Goal: Transaction & Acquisition: Purchase product/service

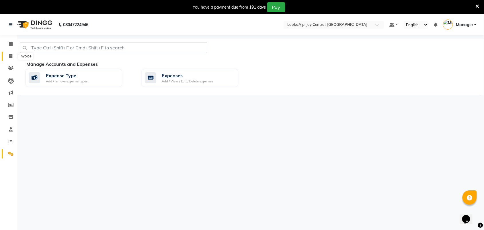
click at [9, 53] on span at bounding box center [11, 56] width 10 height 7
select select "service"
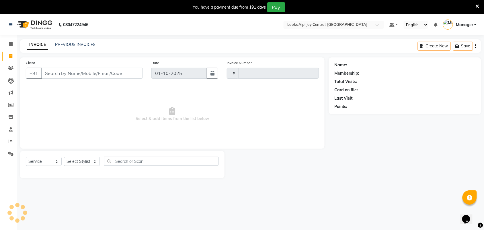
type input "0471"
select select "6032"
click at [47, 161] on select "Select Service Product Membership Package Voucher Prepaid Gift Card" at bounding box center [44, 161] width 36 height 9
click at [26, 157] on select "Select Service Product Membership Package Voucher Prepaid Gift Card" at bounding box center [44, 161] width 36 height 9
click at [87, 163] on select "Select Stylist [PERSON_NAME] [PERSON_NAME] Counter Deepak_pdct [PERSON_NAME] [P…" at bounding box center [82, 161] width 36 height 9
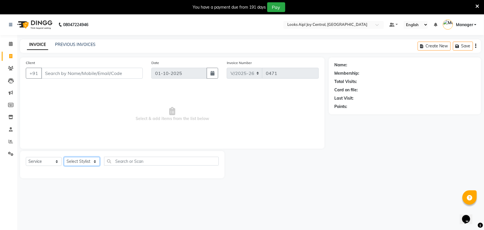
select select "93283"
click at [64, 157] on select "Select Stylist [PERSON_NAME] [PERSON_NAME] Counter Deepak_pdct [PERSON_NAME] [P…" at bounding box center [82, 161] width 36 height 9
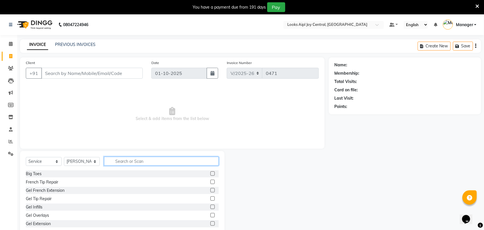
click at [162, 160] on input "text" at bounding box center [161, 161] width 115 height 9
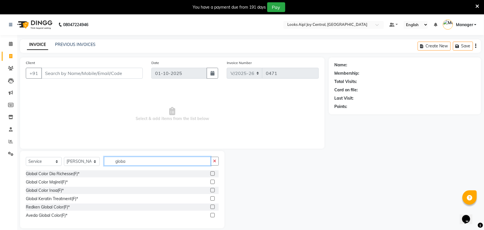
type input "globa"
click at [211, 182] on label at bounding box center [213, 182] width 4 height 4
click at [211, 182] on input "checkbox" at bounding box center [213, 182] width 4 height 4
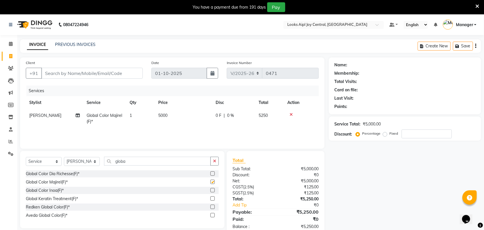
checkbox input "false"
click at [163, 117] on span "5000" at bounding box center [162, 115] width 9 height 5
select select "93283"
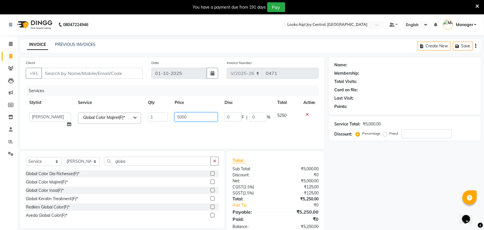
drag, startPoint x: 187, startPoint y: 116, endPoint x: 144, endPoint y: 115, distance: 42.8
click at [144, 115] on tr "[PERSON_NAME] [PERSON_NAME] Aslaam_pdct Counter Deepak_pdct Dheeraj_pdct Dheera…" at bounding box center [172, 120] width 293 height 22
type input "8500"
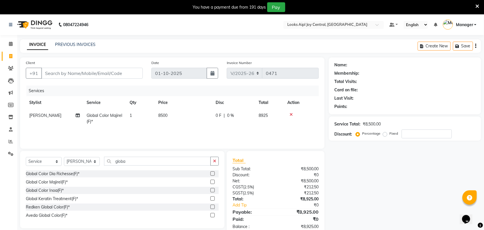
click at [151, 130] on div "Services Stylist Service Qty Price Disc Total Action [PERSON_NAME] Global Color…" at bounding box center [172, 113] width 293 height 57
drag, startPoint x: 132, startPoint y: 160, endPoint x: 115, endPoint y: 160, distance: 16.6
click at [115, 160] on input "globa" at bounding box center [157, 161] width 107 height 9
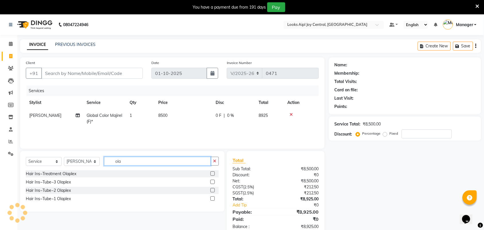
type input "ola"
click at [212, 182] on label at bounding box center [213, 182] width 4 height 4
click at [212, 182] on input "checkbox" at bounding box center [213, 182] width 4 height 4
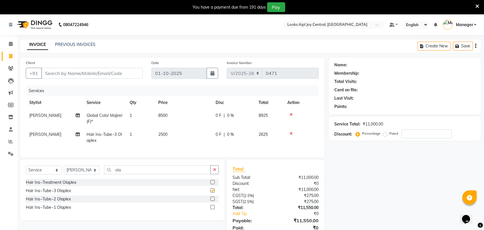
checkbox input "false"
click at [161, 133] on span "2500" at bounding box center [162, 134] width 9 height 5
select select "93283"
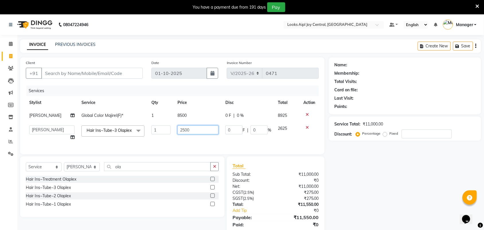
click at [178, 129] on input "2500" at bounding box center [198, 129] width 41 height 9
type input "2"
type input "3500"
click at [180, 143] on td "3500" at bounding box center [198, 133] width 48 height 22
select select "93283"
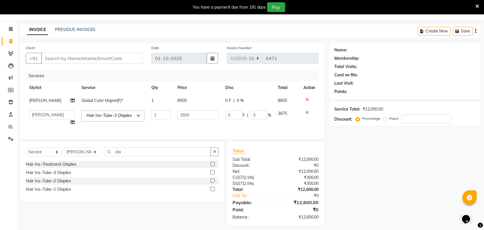
scroll to position [28, 0]
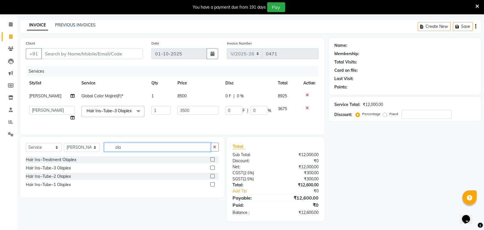
drag, startPoint x: 165, startPoint y: 145, endPoint x: 107, endPoint y: 146, distance: 58.2
click at [107, 146] on input "ola" at bounding box center [157, 147] width 107 height 9
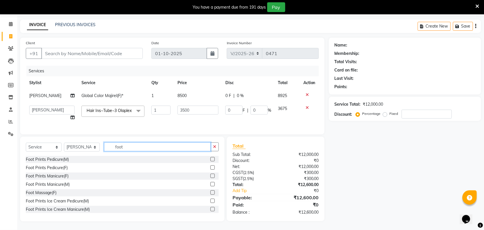
type input "foot"
click at [211, 166] on label at bounding box center [213, 167] width 4 height 4
click at [211, 166] on input "checkbox" at bounding box center [213, 168] width 4 height 4
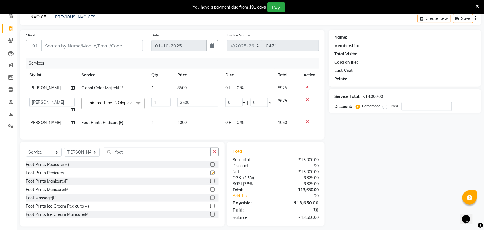
checkbox input "false"
click at [211, 183] on label at bounding box center [213, 181] width 4 height 4
click at [211, 183] on input "checkbox" at bounding box center [213, 181] width 4 height 4
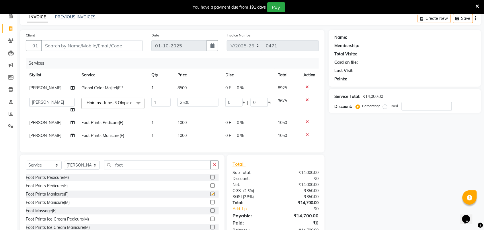
checkbox input "false"
click at [178, 122] on span "1000" at bounding box center [182, 122] width 9 height 5
select select "93283"
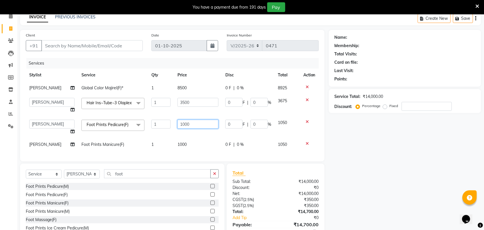
drag, startPoint x: 190, startPoint y: 127, endPoint x: 178, endPoint y: 123, distance: 11.7
click at [178, 123] on input "1000" at bounding box center [198, 124] width 41 height 9
type input "1200"
click at [181, 149] on div "Services Stylist Service Qty Price Disc Total Action [PERSON_NAME] Global Color…" at bounding box center [172, 107] width 293 height 98
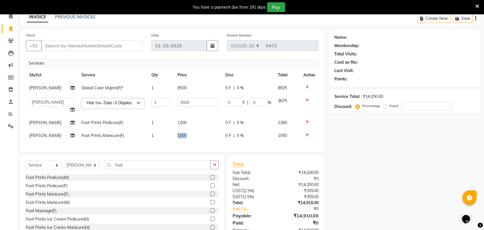
drag, startPoint x: 187, startPoint y: 137, endPoint x: 173, endPoint y: 134, distance: 14.7
click at [174, 134] on td "1000" at bounding box center [198, 135] width 48 height 13
select select "93283"
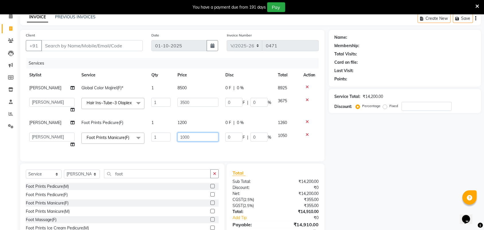
drag, startPoint x: 187, startPoint y: 137, endPoint x: 170, endPoint y: 140, distance: 17.5
click at [170, 140] on tr "[PERSON_NAME] [PERSON_NAME] Aslaam Aslaam_pdct Counter Deepak_pdct Dheeraj_pdct…" at bounding box center [172, 140] width 293 height 22
type input "1200"
click at [196, 149] on div "Services Stylist Service Qty Price Disc Total Action [PERSON_NAME] Global Color…" at bounding box center [172, 107] width 293 height 98
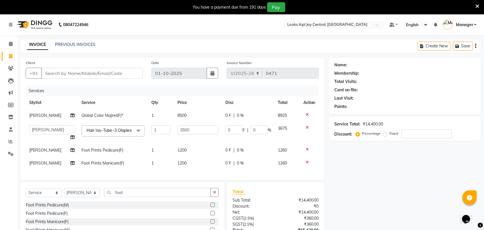
scroll to position [53, 0]
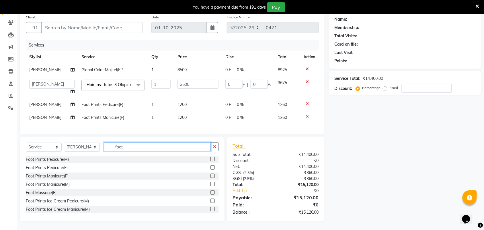
click at [113, 143] on input "foot" at bounding box center [157, 146] width 107 height 9
type input "c"
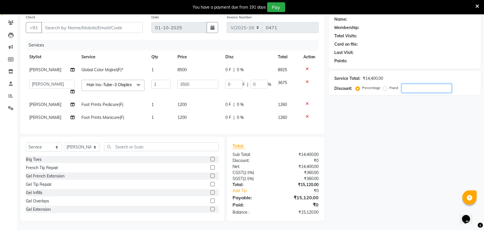
click at [423, 84] on input "number" at bounding box center [427, 88] width 50 height 9
type input "3"
type input "105"
type input "3"
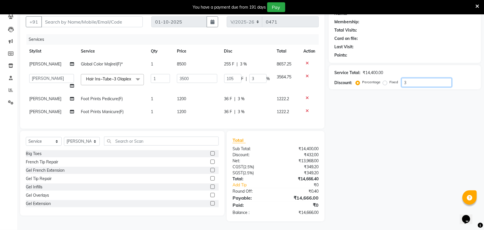
type input "36"
type input "1260"
type input "36"
type input "3"
type input "105"
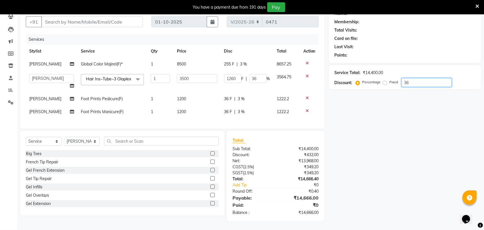
type input "3"
type input "0"
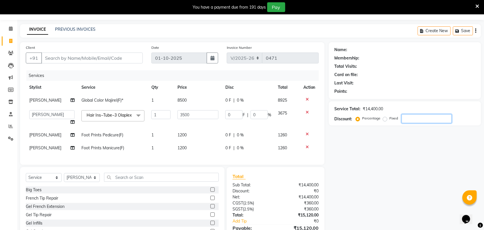
scroll to position [0, 0]
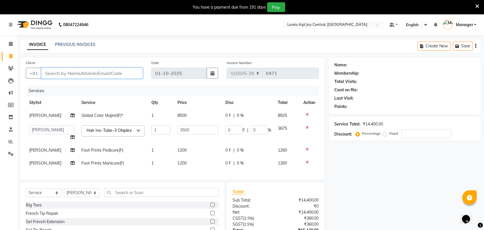
click at [65, 69] on input "Client" at bounding box center [92, 73] width 102 height 11
type input "9"
type input "0"
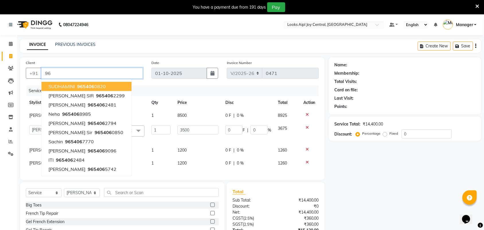
type input "9"
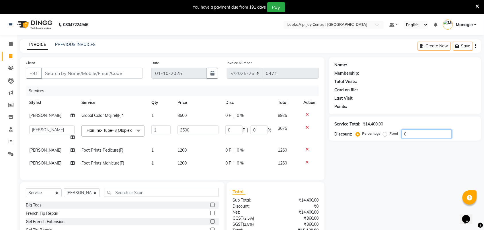
drag, startPoint x: 408, startPoint y: 131, endPoint x: 402, endPoint y: 132, distance: 6.5
click at [402, 132] on input "0" at bounding box center [427, 133] width 50 height 9
type input "1"
type input "35"
type input "1"
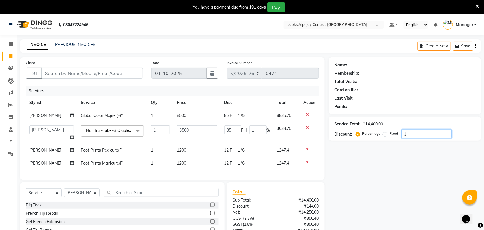
type input "10"
type input "350"
type input "10"
type input "1"
type input "35"
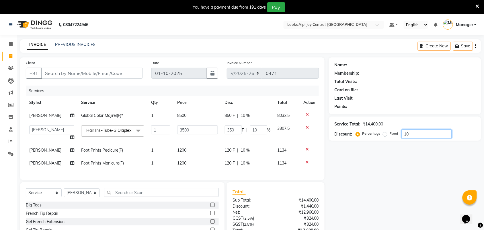
type input "1"
type input "0"
type input "2"
type input "70"
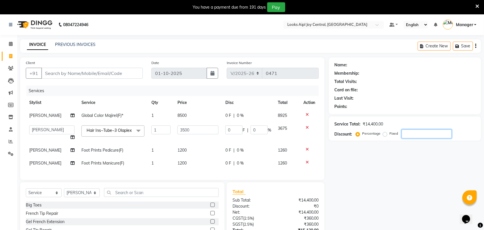
type input "2"
type input "20"
type input "700"
type input "20"
type input "2"
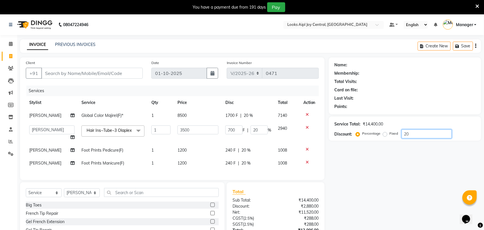
type input "70"
type input "2"
type input "0"
type input "3"
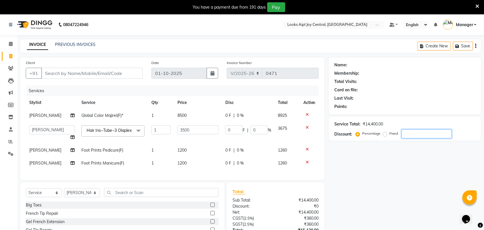
type input "105"
type input "3"
type input "30"
type input "1050"
type input "30"
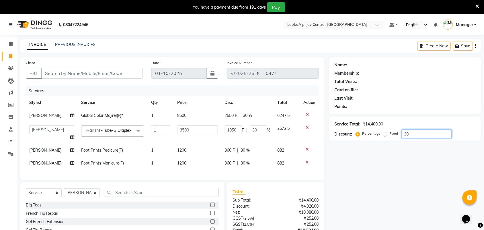
type input "3"
type input "105"
type input "3"
type input "35"
type input "1225"
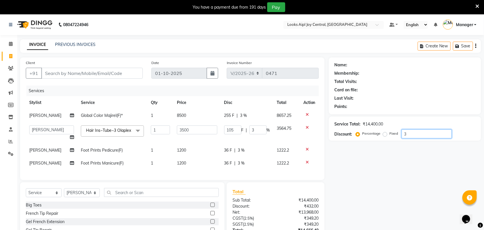
type input "35"
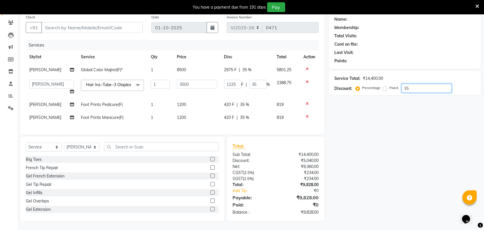
scroll to position [17, 0]
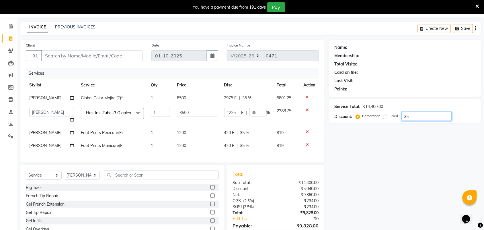
type input "3"
type input "105"
type input "3"
type input "36"
type input "1260"
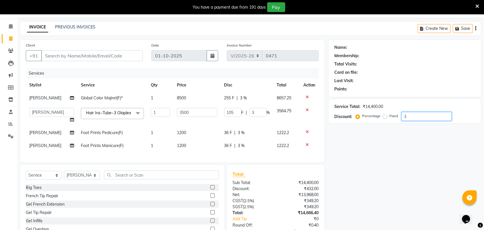
type input "36"
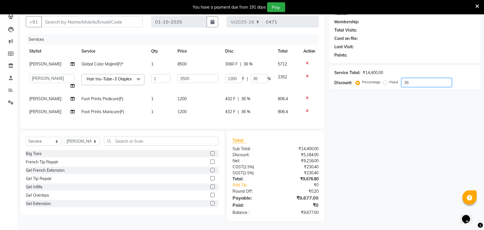
type input "3"
type input "105"
type input "3"
type input "35"
type input "1225"
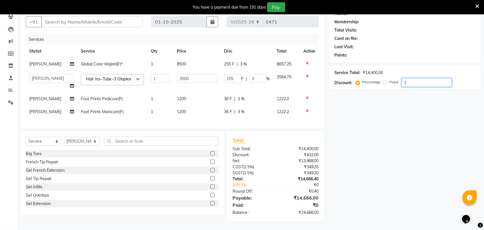
type input "35"
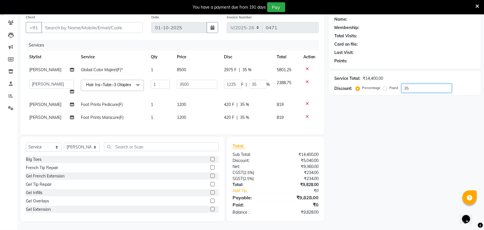
type input "3"
type input "105"
type input "3"
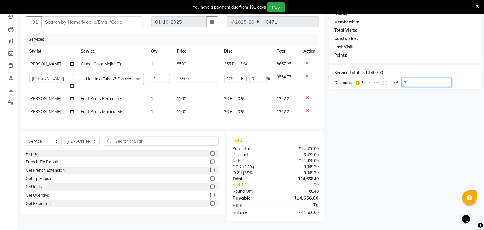
type input "36"
type input "1260"
type input "36"
type input "3"
type input "105"
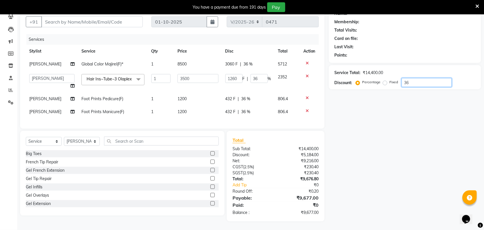
type input "3"
type input "35"
type input "1225"
type input "35"
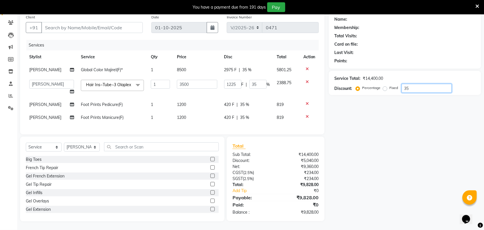
type input "3"
type input "105"
type input "3"
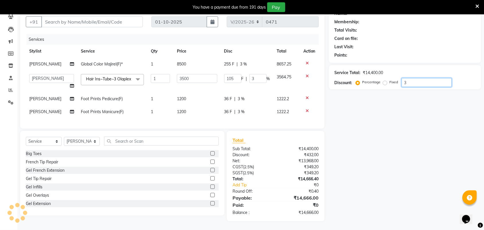
scroll to position [59, 0]
type input "36"
type input "1260"
type input "36"
type input "3"
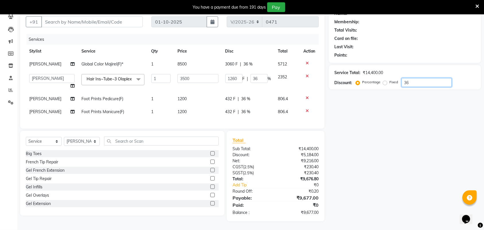
type input "105"
type input "3"
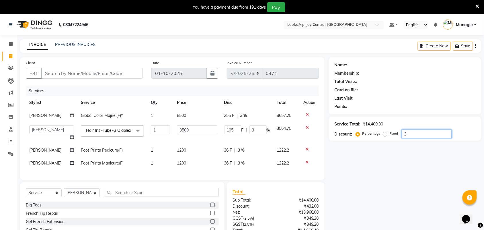
type input "3"
click at [306, 151] on icon at bounding box center [307, 149] width 3 height 4
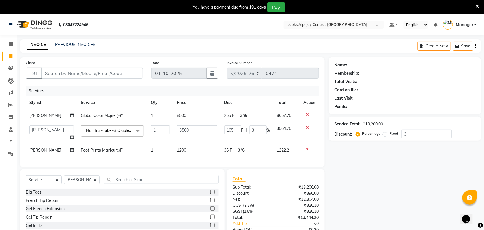
click at [306, 151] on icon at bounding box center [307, 149] width 3 height 4
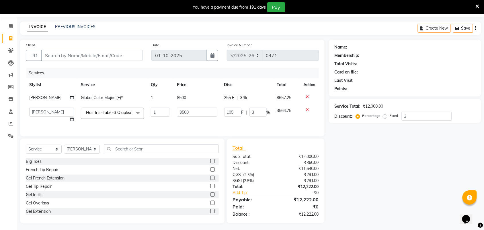
scroll to position [28, 0]
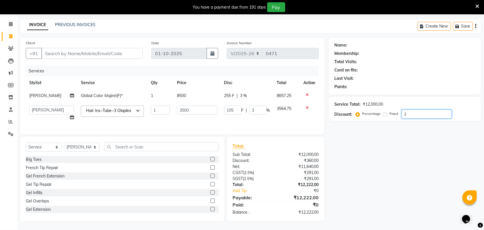
click at [414, 110] on input "3" at bounding box center [427, 114] width 50 height 9
type input "0"
type input "1"
type input "35"
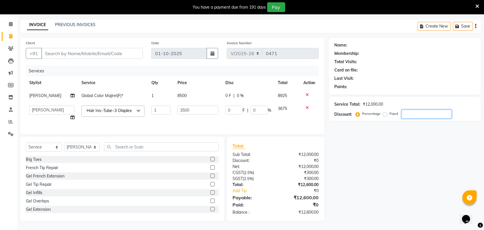
type input "1"
type input "12"
type input "420"
type input "12"
type input "100"
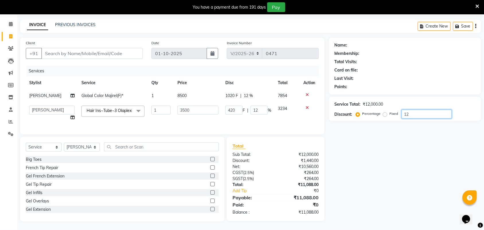
type input "3500"
type input "100"
type input "10"
type input "350"
type input "10"
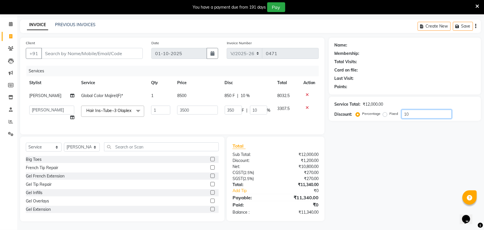
type input "100"
type input "3500"
type input "100"
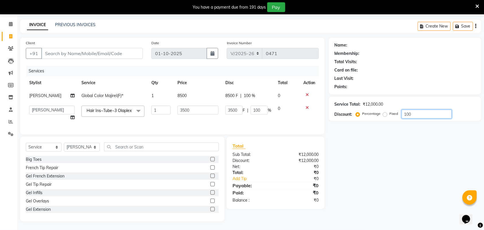
type input "10"
type input "350"
type input "10"
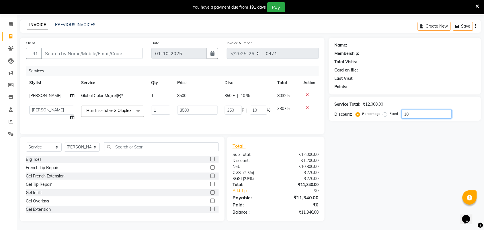
type input "1"
type input "35"
type input "1"
type input "0"
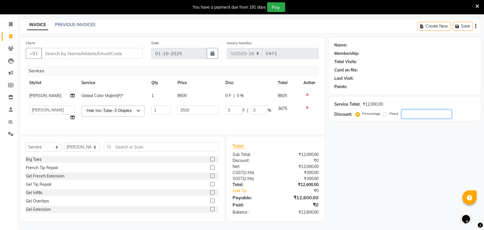
type input "5"
type input "175"
type input "5"
type input "56"
type input "1960"
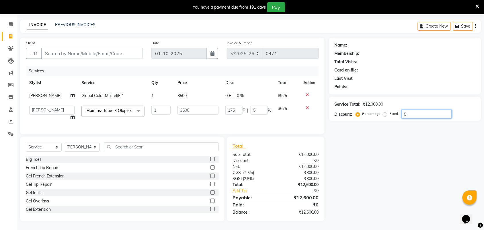
type input "56"
type input "100"
type input "3500"
type input "100"
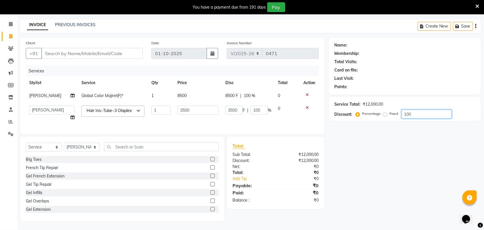
type input "10"
type input "350"
type input "10"
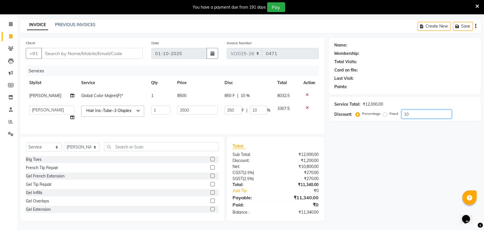
type input "1"
type input "35"
type input "1"
type input "0"
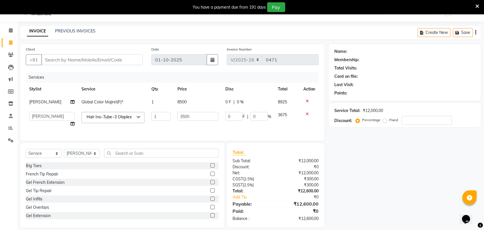
scroll to position [0, 0]
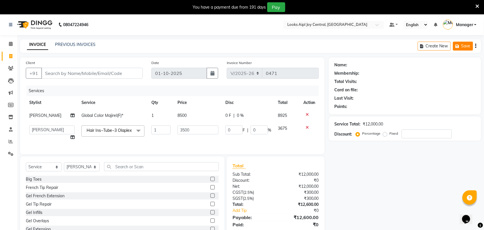
click at [464, 45] on button "Save" at bounding box center [463, 46] width 20 height 9
click at [479, 4] on icon at bounding box center [478, 6] width 4 height 5
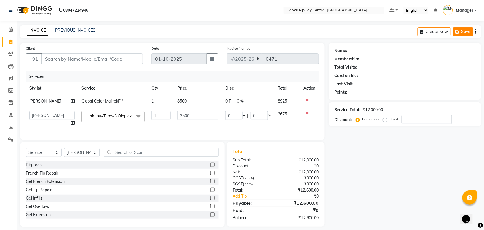
click at [458, 32] on icon "button" at bounding box center [459, 32] width 6 height 4
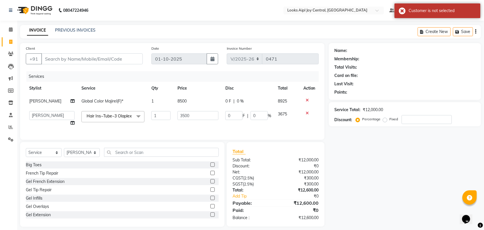
click at [396, 70] on div "Total Visits:" at bounding box center [405, 67] width 141 height 6
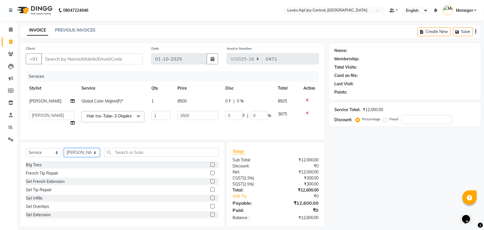
drag, startPoint x: 90, startPoint y: 161, endPoint x: 83, endPoint y: 161, distance: 6.0
click at [90, 157] on select "Select Stylist [PERSON_NAME] [PERSON_NAME] Counter Deepak_pdct [PERSON_NAME] [P…" at bounding box center [82, 152] width 36 height 9
select select "93288"
click at [64, 156] on select "Select Stylist [PERSON_NAME] [PERSON_NAME] Counter Deepak_pdct [PERSON_NAME] [P…" at bounding box center [82, 152] width 36 height 9
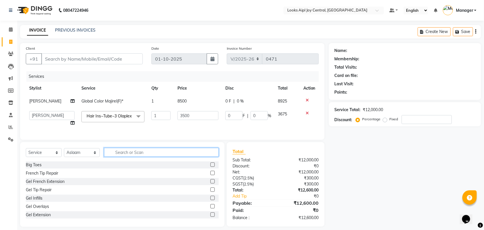
click at [126, 157] on input "text" at bounding box center [161, 152] width 115 height 9
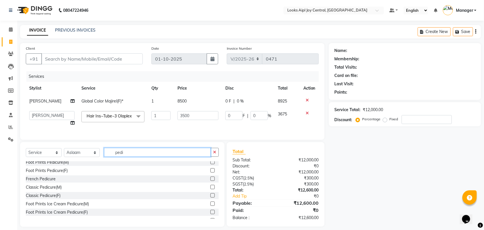
type input "pedi"
click at [211, 197] on label at bounding box center [213, 195] width 4 height 4
click at [211, 197] on input "checkbox" at bounding box center [213, 196] width 4 height 4
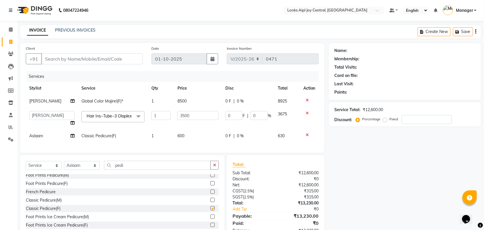
checkbox input "false"
drag, startPoint x: 128, startPoint y: 173, endPoint x: 116, endPoint y: 173, distance: 11.2
click at [116, 170] on input "pedi" at bounding box center [157, 165] width 107 height 9
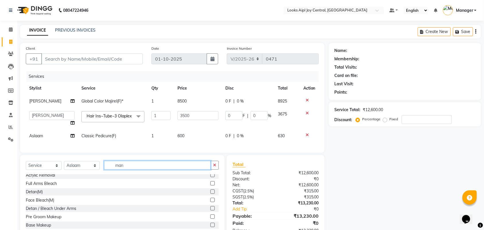
scroll to position [0, 0]
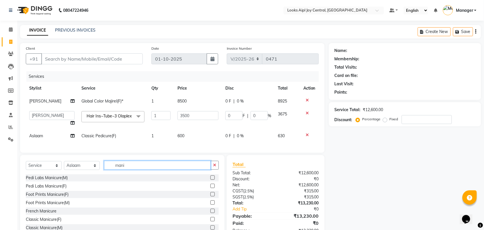
type input "mani"
click at [211, 221] on label at bounding box center [213, 219] width 4 height 4
click at [211, 221] on input "checkbox" at bounding box center [213, 219] width 4 height 4
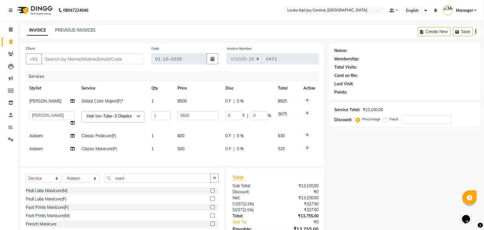
checkbox input "false"
click at [181, 138] on span "600" at bounding box center [181, 135] width 7 height 5
select select "93288"
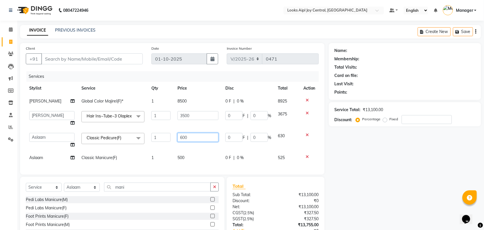
drag, startPoint x: 195, startPoint y: 138, endPoint x: 177, endPoint y: 141, distance: 17.6
click at [178, 141] on input "600" at bounding box center [198, 137] width 41 height 9
type input "5"
type input "850"
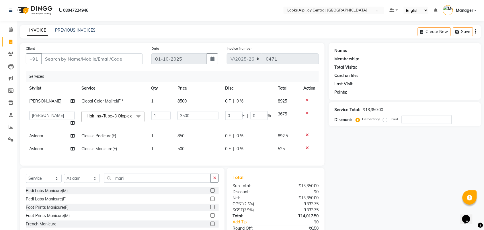
click at [180, 158] on div "Services Stylist Service Qty Price Disc Total Action [PERSON_NAME] Global Color…" at bounding box center [172, 115] width 293 height 89
click at [181, 151] on span "500" at bounding box center [181, 148] width 7 height 5
select select "93288"
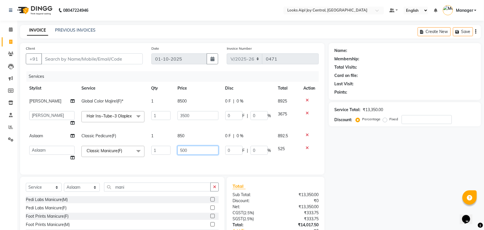
drag, startPoint x: 184, startPoint y: 150, endPoint x: 176, endPoint y: 151, distance: 8.6
click at [178, 151] on input "500" at bounding box center [198, 150] width 41 height 9
type input "850"
click at [208, 162] on div "Services Stylist Service Qty Price Disc Total Action [PERSON_NAME] Global Color…" at bounding box center [172, 120] width 293 height 98
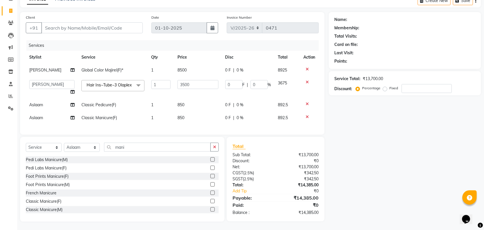
scroll to position [39, 0]
click at [429, 84] on input "number" at bounding box center [427, 88] width 50 height 9
type input "3"
type input "105"
type input "3"
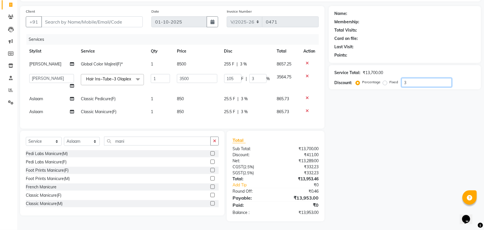
type input "36"
type input "1260"
type input "36"
type input "3"
type input "105"
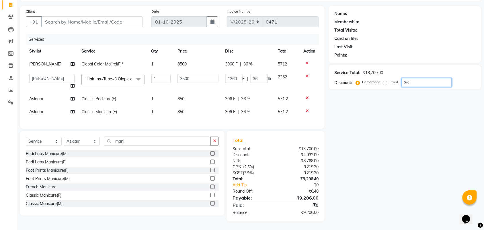
type input "3"
type input "0"
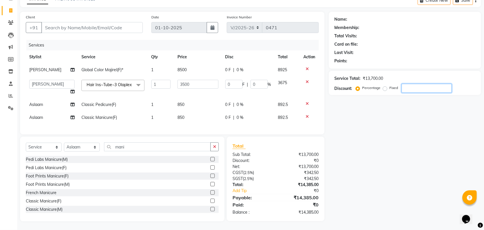
type input "4"
type input "140"
type input "4"
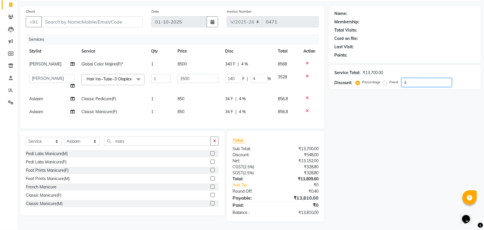
type input "40"
type input "1400"
type input "40"
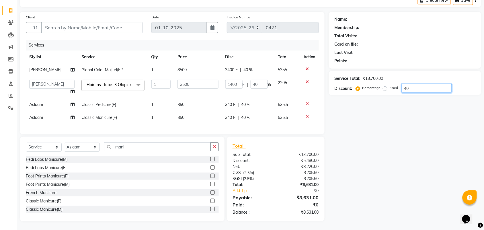
type input "4"
type input "140"
type input "4"
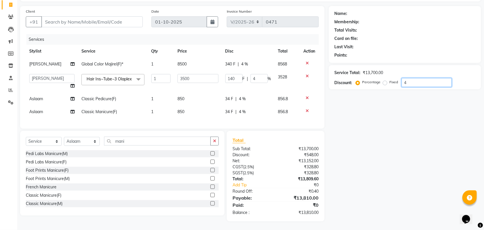
type input "0"
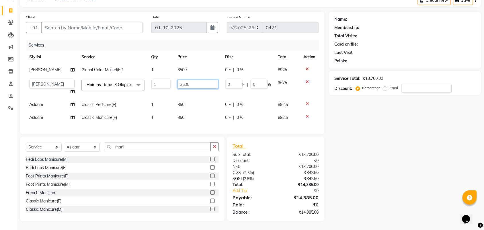
click at [184, 80] on input "3500" at bounding box center [198, 84] width 41 height 9
click at [181, 80] on input "3500" at bounding box center [198, 84] width 41 height 9
type input "3000"
click at [190, 91] on td "3000" at bounding box center [198, 87] width 48 height 22
select select "93283"
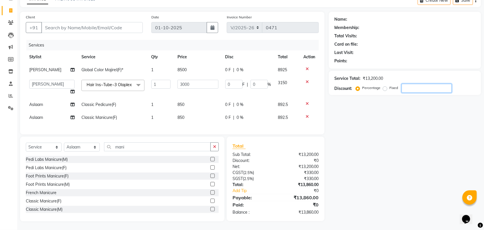
click at [413, 84] on input "number" at bounding box center [427, 88] width 50 height 9
type input "3"
type input "90"
type input "3"
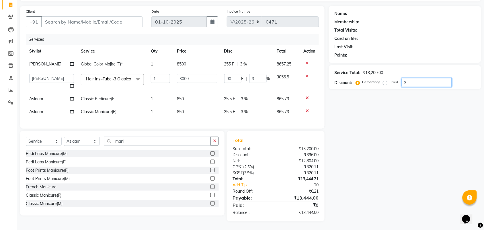
type input "36"
type input "1080"
type input "36"
type input "3"
type input "90"
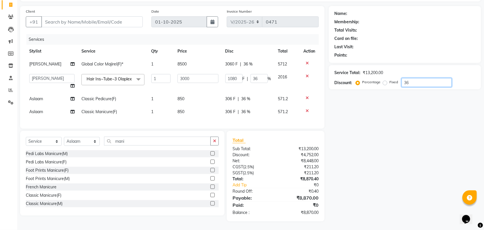
type input "3"
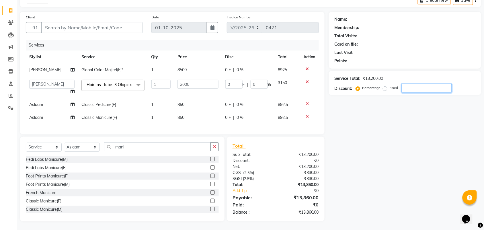
scroll to position [0, 0]
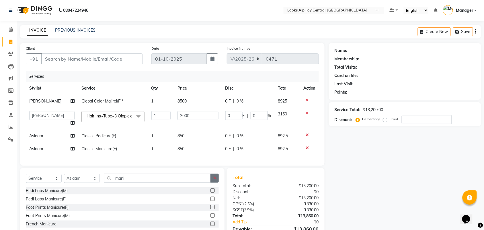
click at [214, 180] on icon "button" at bounding box center [214, 178] width 3 height 4
click at [96, 183] on select "Select Stylist [PERSON_NAME] [PERSON_NAME] Counter Deepak_pdct [PERSON_NAME] [P…" at bounding box center [82, 178] width 36 height 9
click at [64, 182] on select "Select Stylist [PERSON_NAME] [PERSON_NAME] Counter Deepak_pdct [PERSON_NAME] [P…" at bounding box center [82, 178] width 36 height 9
click at [92, 183] on select "Select Stylist [PERSON_NAME] [PERSON_NAME] Counter Deepak_pdct [PERSON_NAME] [P…" at bounding box center [82, 178] width 36 height 9
click at [64, 182] on select "Select Stylist [PERSON_NAME] [PERSON_NAME] Counter Deepak_pdct [PERSON_NAME] [P…" at bounding box center [82, 178] width 36 height 9
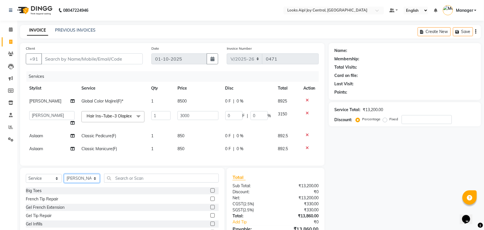
click at [88, 183] on select "Select Stylist [PERSON_NAME] [PERSON_NAME] Counter Deepak_pdct [PERSON_NAME] [P…" at bounding box center [82, 178] width 36 height 9
click at [64, 182] on select "Select Stylist [PERSON_NAME] [PERSON_NAME] Counter Deepak_pdct [PERSON_NAME] [P…" at bounding box center [82, 178] width 36 height 9
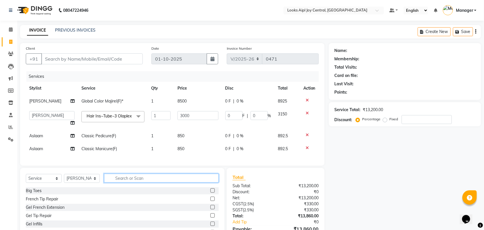
click at [129, 182] on input "text" at bounding box center [161, 178] width 115 height 9
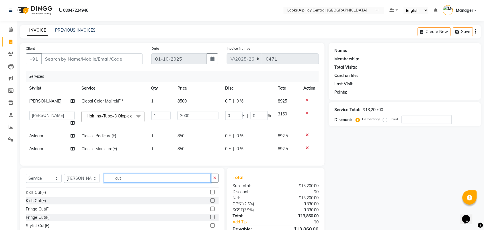
scroll to position [36, 0]
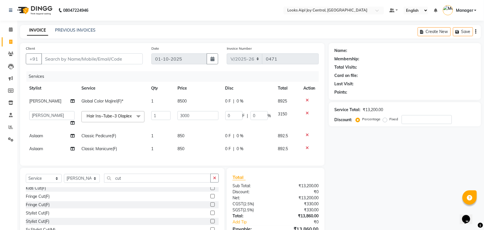
click at [211, 215] on label at bounding box center [213, 213] width 4 height 4
click at [211, 215] on input "checkbox" at bounding box center [213, 213] width 4 height 4
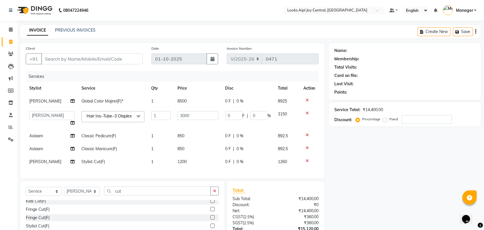
click at [183, 164] on span "1200" at bounding box center [182, 161] width 9 height 5
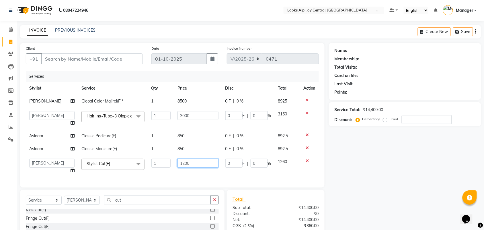
drag, startPoint x: 192, startPoint y: 166, endPoint x: 175, endPoint y: 166, distance: 17.5
click at [178, 166] on input "1200" at bounding box center [198, 163] width 41 height 9
click at [368, 174] on div "Name: Membership: Total Visits: Card on file: Last Visit: Points: Service Total…" at bounding box center [407, 158] width 157 height 231
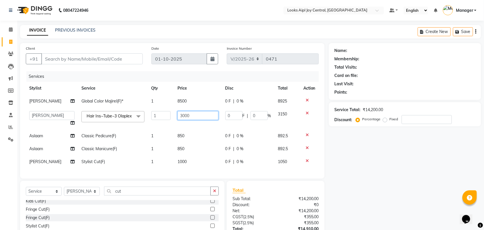
click at [191, 113] on input "3000" at bounding box center [198, 115] width 41 height 9
click at [349, 147] on div "Name: Membership: Total Visits: Card on file: Last Visit: Points: Service Total…" at bounding box center [407, 154] width 157 height 222
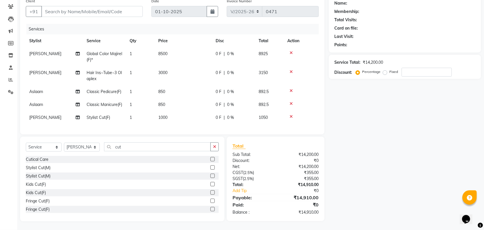
scroll to position [52, 0]
click at [422, 69] on input "number" at bounding box center [427, 72] width 50 height 9
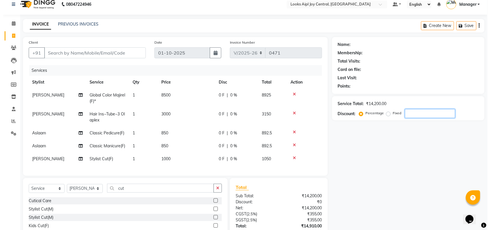
scroll to position [0, 0]
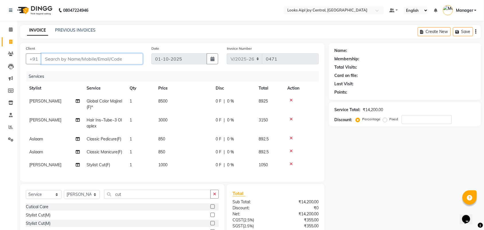
click at [95, 56] on input "Client" at bounding box center [92, 58] width 102 height 11
click at [74, 62] on input "Client" at bounding box center [92, 58] width 102 height 11
click at [133, 60] on span "Add Client" at bounding box center [128, 59] width 23 height 6
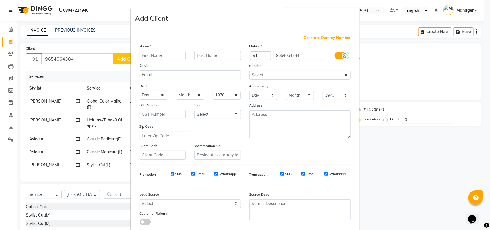
click at [158, 58] on input "text" at bounding box center [162, 55] width 46 height 9
click at [302, 73] on select "Select [DEMOGRAPHIC_DATA] [DEMOGRAPHIC_DATA] Other Prefer Not To Say" at bounding box center [299, 75] width 101 height 9
click at [249, 71] on select "Select [DEMOGRAPHIC_DATA] [DEMOGRAPHIC_DATA] Other Prefer Not To Say" at bounding box center [299, 75] width 101 height 9
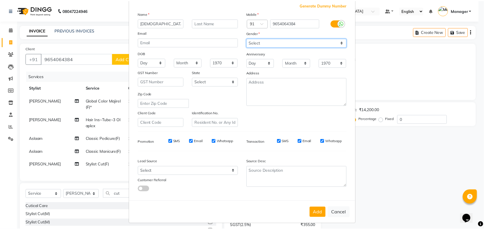
scroll to position [33, 0]
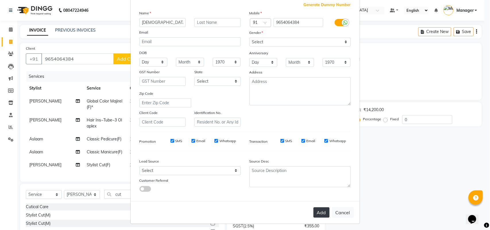
click at [316, 207] on button "Add" at bounding box center [321, 212] width 16 height 10
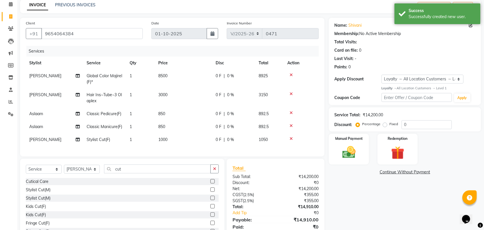
scroll to position [52, 0]
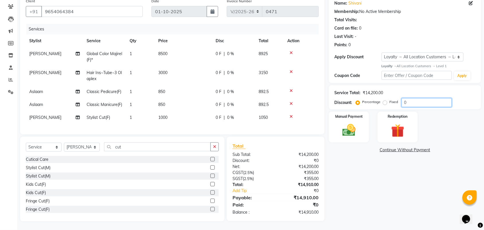
drag, startPoint x: 411, startPoint y: 97, endPoint x: 402, endPoint y: 97, distance: 8.6
click at [402, 98] on input "0" at bounding box center [427, 102] width 50 height 9
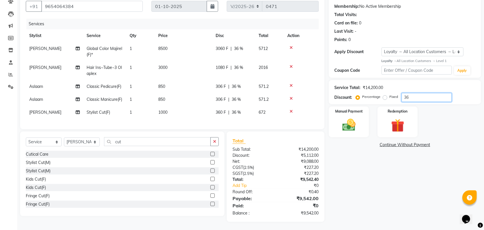
scroll to position [58, 0]
click at [291, 109] on icon at bounding box center [291, 111] width 3 height 4
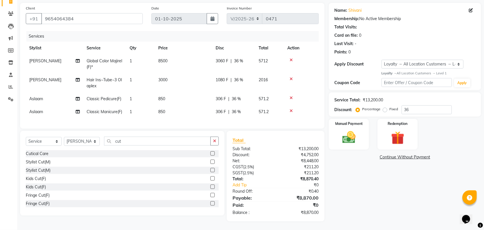
scroll to position [45, 0]
click at [353, 133] on img at bounding box center [349, 137] width 22 height 16
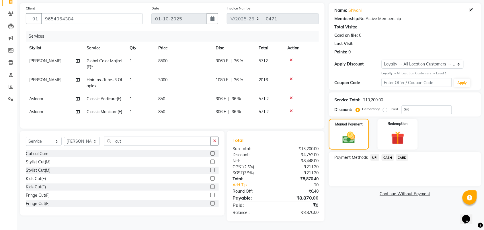
click at [401, 154] on span "CARD" at bounding box center [402, 157] width 12 height 7
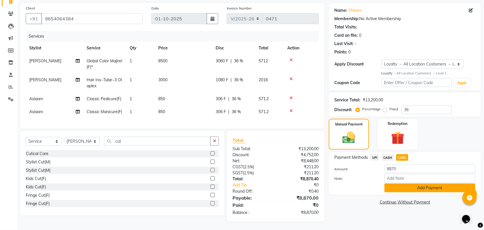
click at [412, 183] on button "Add Payment" at bounding box center [430, 187] width 91 height 9
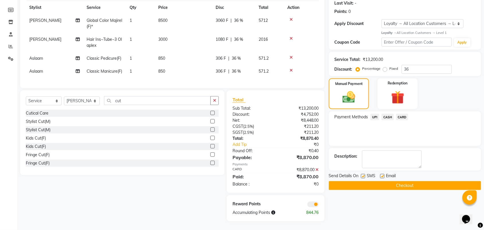
scroll to position [85, 0]
click at [410, 181] on button "Checkout" at bounding box center [405, 185] width 152 height 9
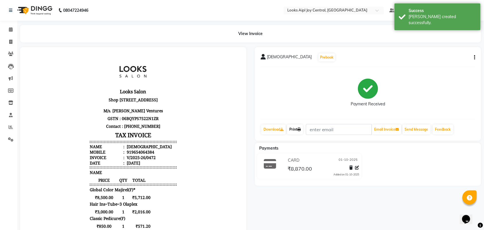
click at [298, 131] on link "Print" at bounding box center [295, 130] width 16 height 10
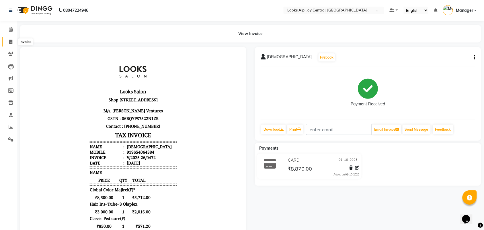
click at [9, 39] on span at bounding box center [11, 42] width 10 height 7
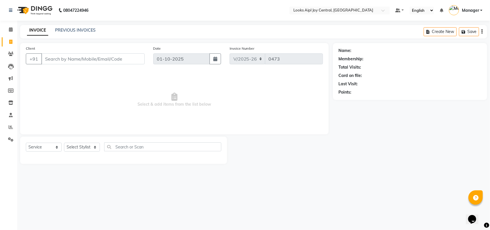
click at [79, 26] on div "INVOICE PREVIOUS INVOICES Create New Save" at bounding box center [253, 31] width 467 height 13
click at [79, 28] on link "PREVIOUS INVOICES" at bounding box center [75, 30] width 40 height 5
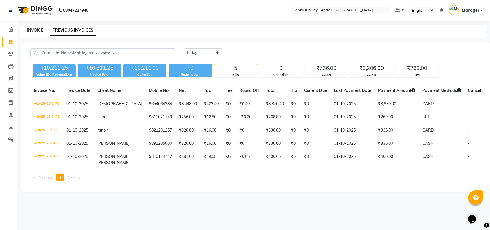
click at [32, 32] on link "INVOICE" at bounding box center [35, 30] width 16 height 5
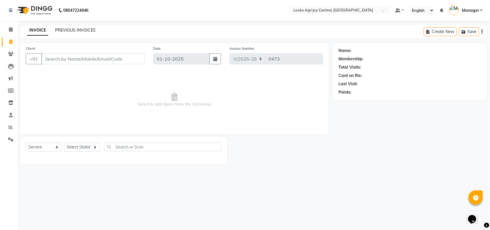
click at [73, 30] on link "PREVIOUS INVOICES" at bounding box center [75, 30] width 40 height 5
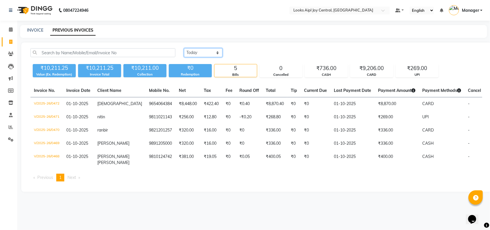
click at [199, 55] on select "[DATE] [DATE] Custom Range" at bounding box center [203, 52] width 38 height 9
click at [184, 48] on select "[DATE] [DATE] Custom Range" at bounding box center [203, 52] width 38 height 9
drag, startPoint x: 246, startPoint y: 55, endPoint x: 243, endPoint y: 56, distance: 3.2
click at [246, 55] on input "01-10-2025" at bounding box center [250, 53] width 40 height 8
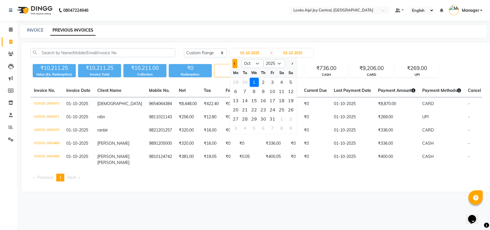
click at [236, 63] on button "Previous month" at bounding box center [234, 63] width 5 height 9
click at [283, 100] on div "20" at bounding box center [281, 100] width 9 height 9
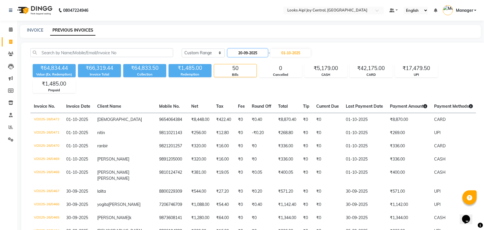
click at [240, 50] on input "20-09-2025" at bounding box center [248, 53] width 40 height 8
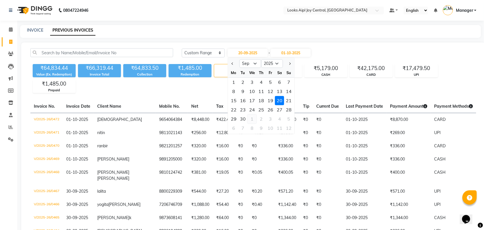
click at [254, 118] on div "1" at bounding box center [252, 118] width 9 height 9
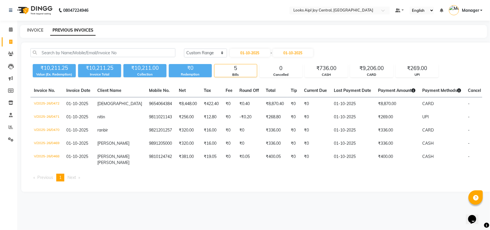
click at [35, 29] on link "INVOICE" at bounding box center [35, 30] width 16 height 5
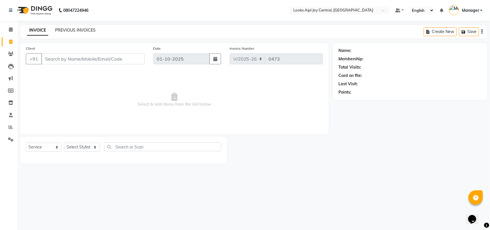
click at [70, 28] on link "PREVIOUS INVOICES" at bounding box center [75, 30] width 40 height 5
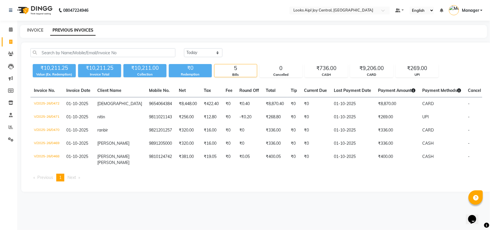
click at [28, 31] on link "INVOICE" at bounding box center [35, 30] width 16 height 5
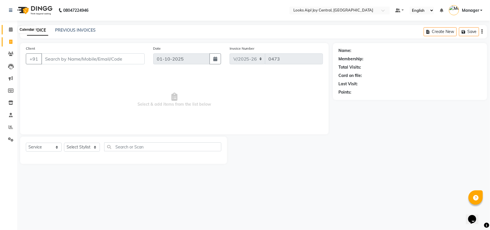
click at [13, 28] on span at bounding box center [11, 29] width 10 height 7
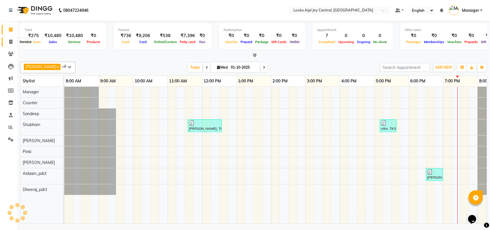
click at [9, 42] on icon at bounding box center [10, 42] width 3 height 4
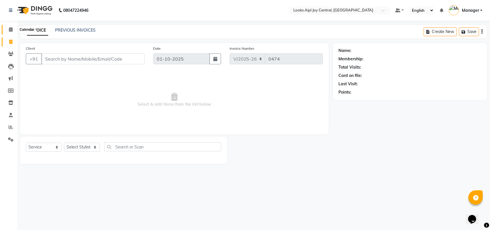
click at [9, 30] on icon at bounding box center [11, 29] width 4 height 4
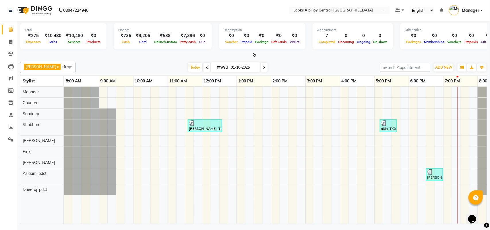
click at [64, 68] on span at bounding box center [69, 67] width 11 height 11
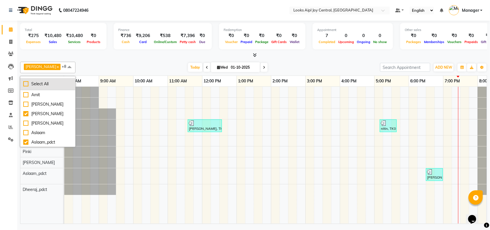
click at [25, 84] on div "Select All" at bounding box center [47, 84] width 49 height 6
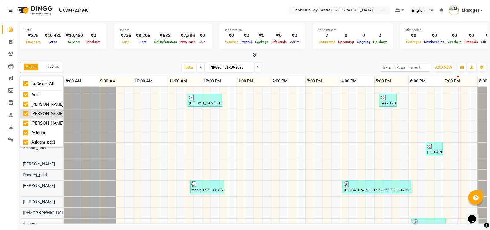
scroll to position [58, 0]
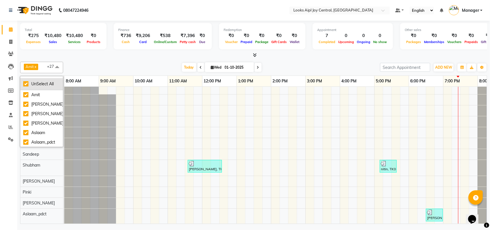
click at [27, 83] on div "UnSelect All" at bounding box center [41, 84] width 37 height 6
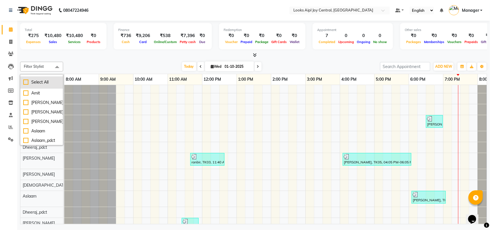
scroll to position [0, 0]
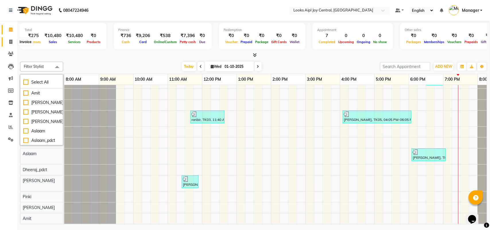
click at [9, 40] on icon at bounding box center [10, 42] width 3 height 4
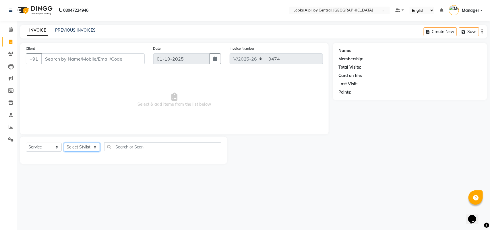
click at [95, 148] on select "Select Stylist [PERSON_NAME] [PERSON_NAME] Counter Deepak_pdct [PERSON_NAME] [P…" at bounding box center [82, 147] width 36 height 9
click at [64, 143] on select "Select Stylist [PERSON_NAME] [PERSON_NAME] Counter Deepak_pdct [PERSON_NAME] [P…" at bounding box center [82, 147] width 36 height 9
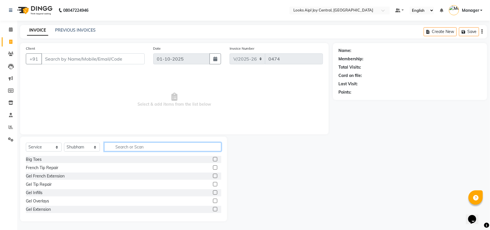
click at [117, 147] on input "text" at bounding box center [162, 146] width 117 height 9
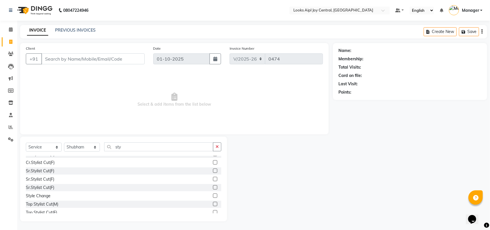
click at [213, 196] on label at bounding box center [215, 195] width 4 height 4
click at [213, 196] on input "checkbox" at bounding box center [215, 196] width 4 height 4
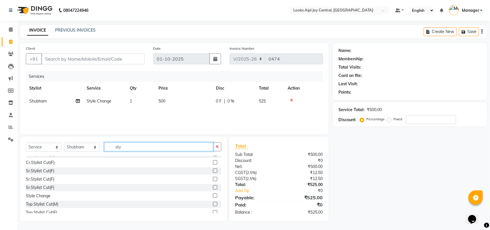
drag, startPoint x: 126, startPoint y: 147, endPoint x: 105, endPoint y: 145, distance: 20.4
click at [105, 145] on input "sty" at bounding box center [158, 146] width 109 height 9
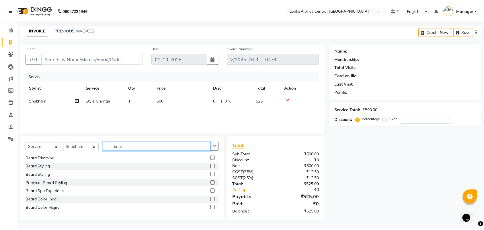
scroll to position [9, 0]
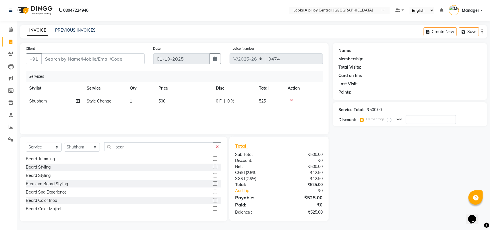
click at [213, 159] on label at bounding box center [215, 158] width 4 height 4
click at [213, 159] on input "checkbox" at bounding box center [215, 159] width 4 height 4
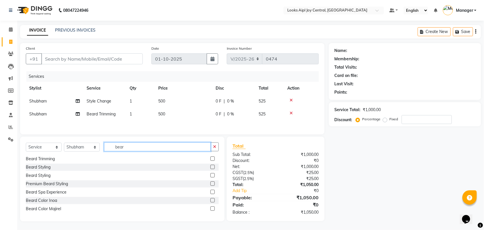
drag, startPoint x: 162, startPoint y: 150, endPoint x: 103, endPoint y: 147, distance: 58.3
click at [103, 147] on div "Select Service Product Membership Package Voucher Prepaid Gift Card Select Styl…" at bounding box center [122, 148] width 193 height 13
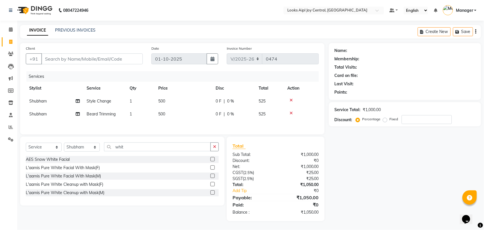
click at [213, 186] on label at bounding box center [213, 184] width 4 height 4
click at [213, 186] on input "checkbox" at bounding box center [213, 184] width 4 height 4
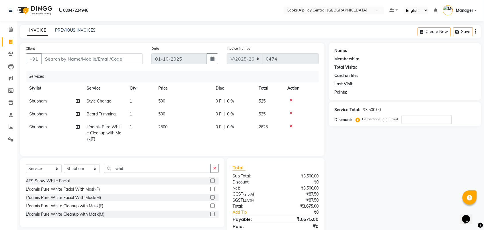
click at [162, 112] on span "500" at bounding box center [161, 113] width 7 height 5
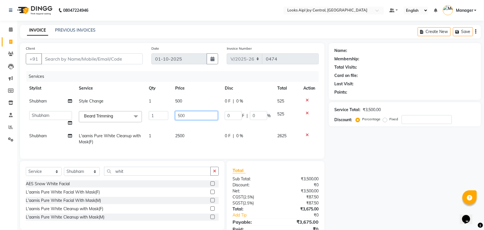
drag, startPoint x: 186, startPoint y: 115, endPoint x: 178, endPoint y: 114, distance: 7.2
click at [178, 114] on input "500" at bounding box center [196, 115] width 43 height 9
click at [204, 134] on td "2500" at bounding box center [197, 138] width 50 height 19
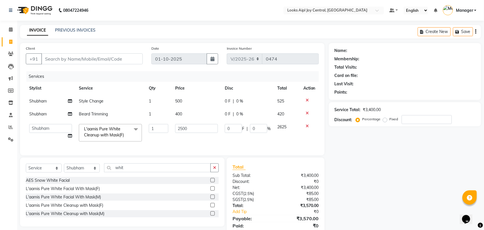
click at [300, 141] on td at bounding box center [309, 132] width 19 height 24
click at [260, 96] on td "0 F | 0 %" at bounding box center [247, 101] width 53 height 13
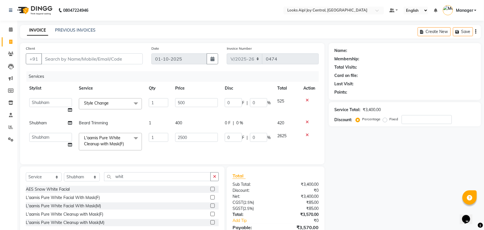
click at [247, 120] on div "0 F | 0 %" at bounding box center [248, 123] width 46 height 6
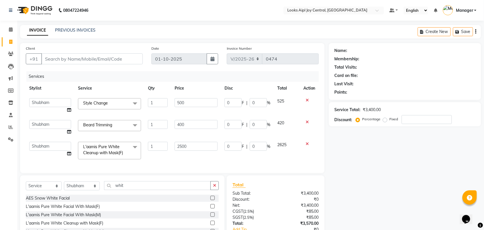
click at [355, 151] on div "Name: Membership: Total Visits: Card on file: Last Visit: Points: Service Total…" at bounding box center [407, 151] width 157 height 217
click at [408, 120] on input "number" at bounding box center [427, 119] width 50 height 9
click at [83, 190] on select "Select Stylist [PERSON_NAME] [PERSON_NAME] Counter Deepak_pdct [PERSON_NAME] [P…" at bounding box center [82, 185] width 36 height 9
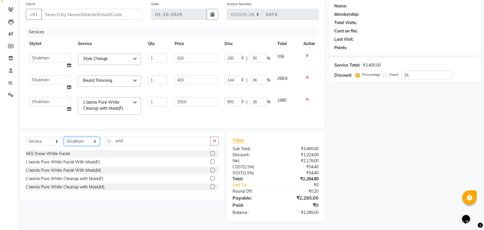
scroll to position [50, 0]
click at [78, 139] on select "Select Stylist [PERSON_NAME] [PERSON_NAME] Counter Deepak_pdct [PERSON_NAME] [P…" at bounding box center [82, 141] width 36 height 9
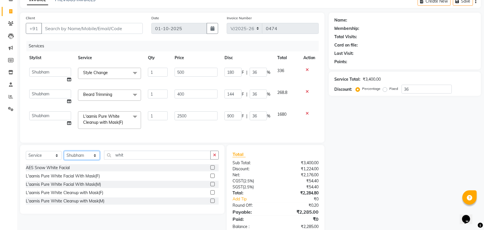
scroll to position [0, 0]
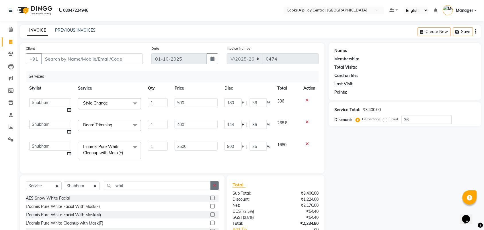
click at [214, 187] on icon "button" at bounding box center [214, 185] width 3 height 4
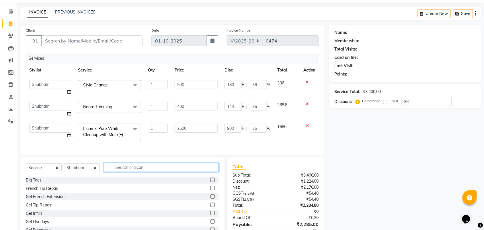
scroll to position [50, 0]
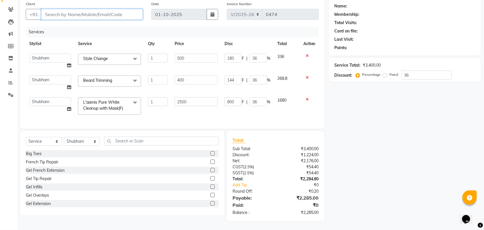
click at [94, 9] on input "Client" at bounding box center [92, 14] width 102 height 11
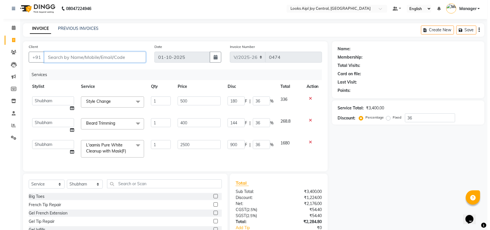
scroll to position [0, 0]
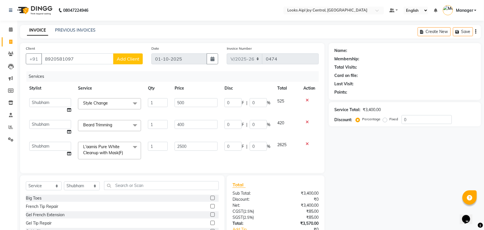
click at [125, 57] on span "Add Client" at bounding box center [128, 59] width 23 height 6
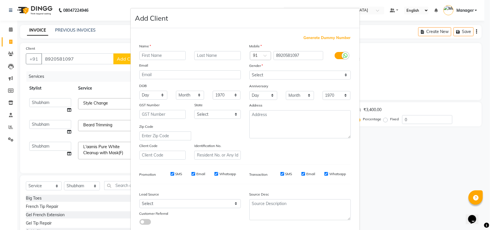
click at [154, 55] on input "text" at bounding box center [162, 55] width 46 height 9
click at [304, 73] on select "Select [DEMOGRAPHIC_DATA] [DEMOGRAPHIC_DATA] Other Prefer Not To Say" at bounding box center [299, 75] width 101 height 9
click at [249, 71] on select "Select [DEMOGRAPHIC_DATA] [DEMOGRAPHIC_DATA] Other Prefer Not To Say" at bounding box center [299, 75] width 101 height 9
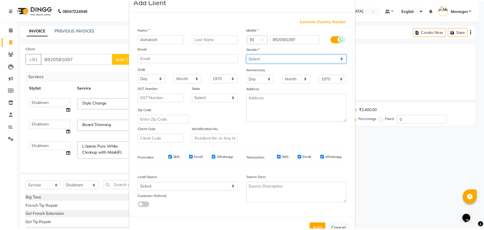
scroll to position [33, 0]
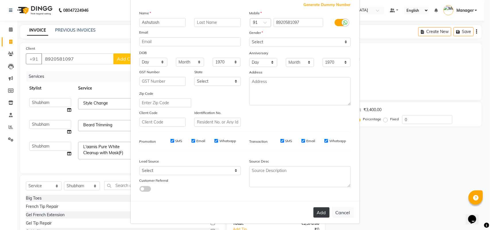
click at [314, 213] on button "Add" at bounding box center [321, 212] width 16 height 10
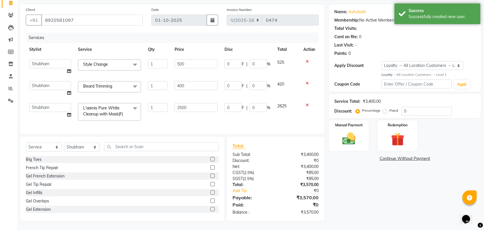
scroll to position [44, 0]
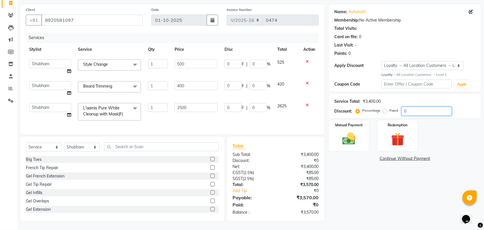
drag, startPoint x: 416, startPoint y: 108, endPoint x: 384, endPoint y: 108, distance: 31.8
click at [384, 108] on div "Percentage Fixed 0" at bounding box center [404, 111] width 95 height 9
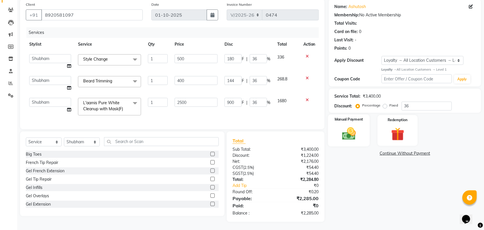
click at [347, 139] on img at bounding box center [349, 134] width 22 height 16
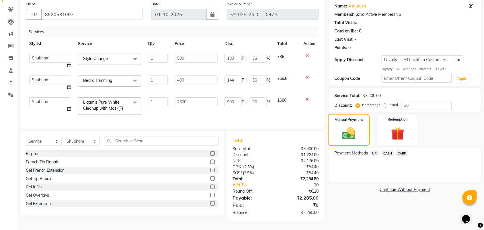
scroll to position [50, 0]
click at [388, 150] on span "CASH" at bounding box center [388, 153] width 12 height 7
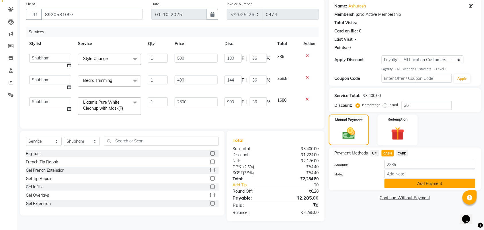
click at [423, 182] on button "Add Payment" at bounding box center [430, 183] width 91 height 9
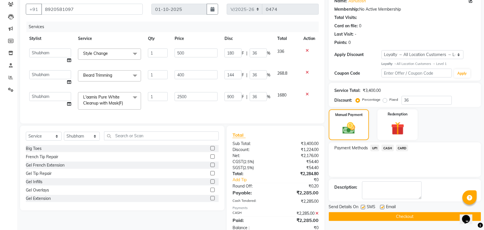
scroll to position [98, 0]
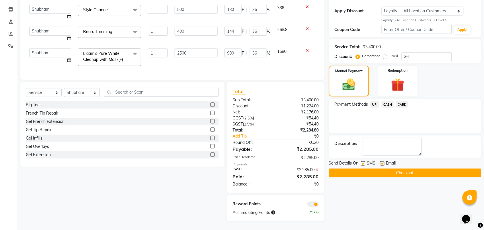
click at [413, 168] on button "Checkout" at bounding box center [405, 172] width 152 height 9
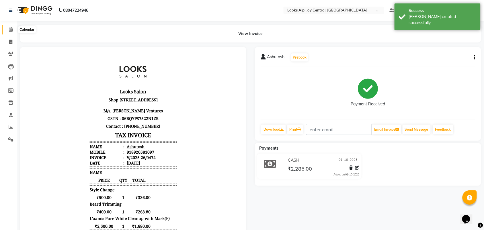
click at [11, 32] on span at bounding box center [11, 29] width 10 height 7
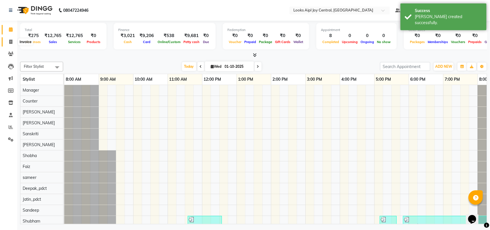
click at [13, 42] on span at bounding box center [11, 42] width 10 height 7
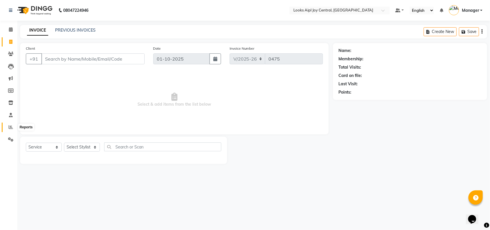
click at [9, 125] on icon at bounding box center [11, 127] width 4 height 4
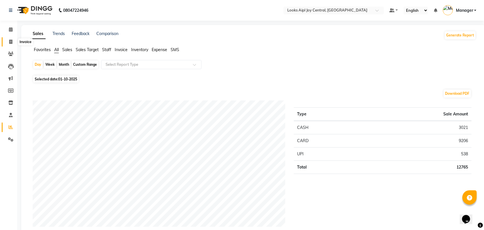
click at [8, 40] on span at bounding box center [11, 42] width 10 height 7
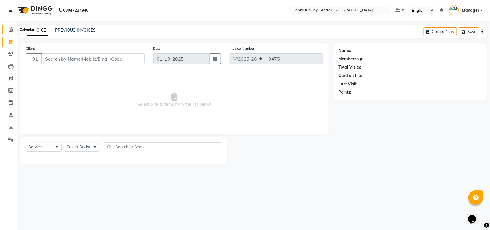
click at [9, 29] on icon at bounding box center [11, 29] width 4 height 4
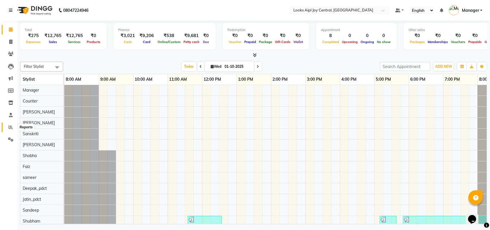
click at [14, 129] on span at bounding box center [11, 127] width 10 height 7
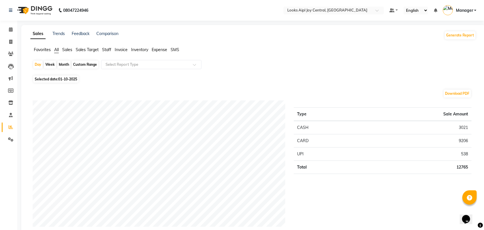
click at [65, 78] on span "01-10-2025" at bounding box center [67, 79] width 19 height 4
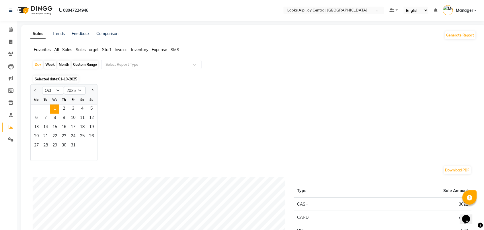
click at [32, 90] on div at bounding box center [36, 90] width 11 height 9
click at [37, 91] on button "Previous month" at bounding box center [35, 90] width 5 height 9
click at [92, 137] on span "28" at bounding box center [91, 136] width 9 height 9
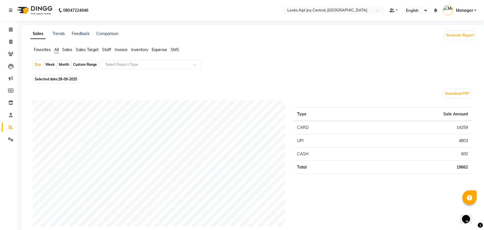
click at [77, 78] on span "28-09-2025" at bounding box center [67, 79] width 19 height 4
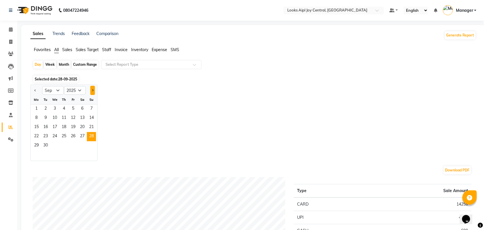
click at [93, 91] on span "Next month" at bounding box center [93, 90] width 2 height 2
click at [55, 108] on span "1" at bounding box center [54, 108] width 9 height 9
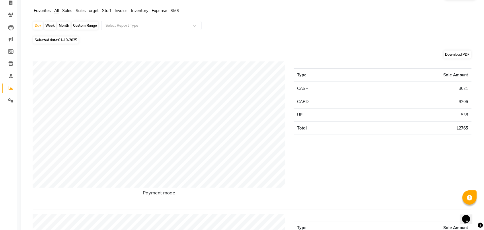
scroll to position [22, 0]
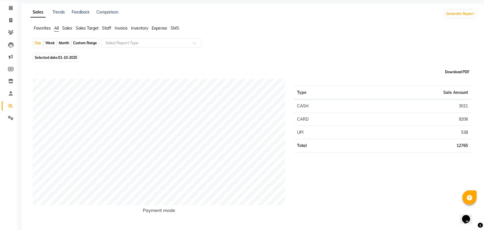
click at [468, 72] on button "Download PDF" at bounding box center [457, 72] width 27 height 8
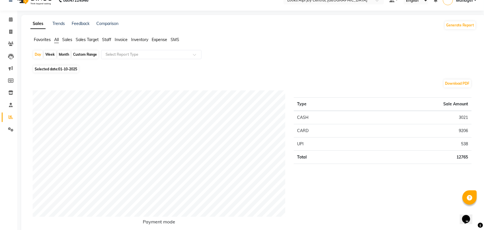
scroll to position [0, 0]
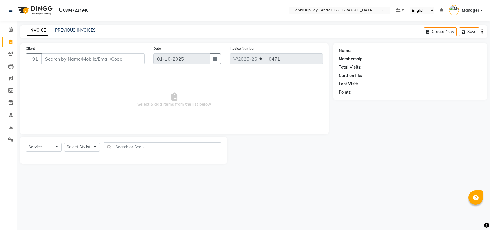
select select "6032"
select select "service"
click at [59, 27] on div "PREVIOUS INVOICES" at bounding box center [75, 30] width 40 height 6
click at [73, 30] on link "PREVIOUS INVOICES" at bounding box center [75, 30] width 40 height 5
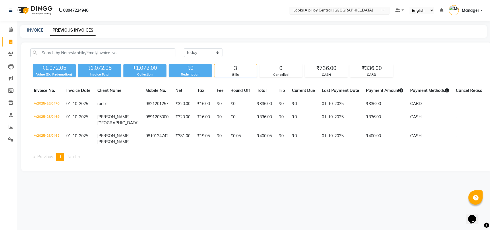
click at [387, 9] on div at bounding box center [339, 11] width 100 height 6
click at [362, 17] on div "Looks Aipl Joy Central, [GEOGRAPHIC_DATA]" at bounding box center [339, 19] width 100 height 10
click at [430, 11] on select "English ENGLISH Español العربية मराठी हिंदी ગુજરાતી தமிழ் 中文" at bounding box center [421, 11] width 24 height 8
click at [409, 7] on select "English ENGLISH Español العربية मराठी हिंदी ગુજરાતી தமிழ் 中文" at bounding box center [421, 11] width 24 height 8
click at [429, 9] on select "English ENGLISH Español العربية मराठी हिंदी ગુજરાતી தமிழ் 中文" at bounding box center [421, 11] width 24 height 8
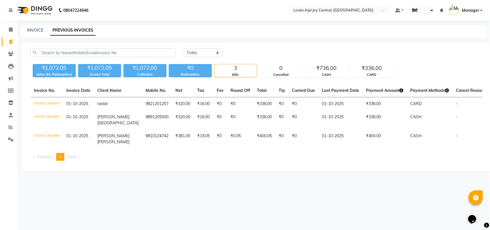
click at [409, 7] on select "English ENGLISH Español العربية मराठी हिंदी ગુજરાતી தமிழ் 中文" at bounding box center [421, 11] width 24 height 8
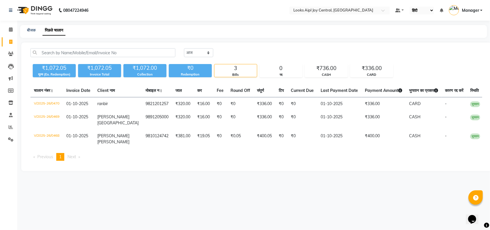
click at [429, 9] on select "English ENGLISH Español العربية मराठी हिंदी ગુજરાતી தமிழ் 中文" at bounding box center [421, 11] width 24 height 8
select select "en"
click at [409, 7] on select "English ENGLISH Español العربية मराठी हिंदी ગુજરાતી தமிழ் 中文" at bounding box center [421, 11] width 24 height 8
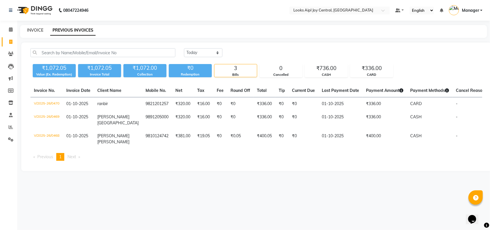
click at [29, 31] on link "INVOICE" at bounding box center [35, 30] width 16 height 5
select select "service"
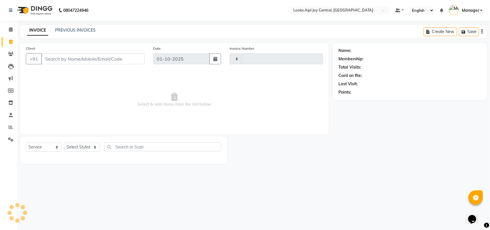
type input "0471"
select select "6032"
click at [70, 150] on select "Select Stylist [PERSON_NAME] [PERSON_NAME] Counter Deepak_pdct [PERSON_NAME] [P…" at bounding box center [82, 147] width 36 height 9
click at [78, 149] on select "Select Stylist [PERSON_NAME] [PERSON_NAME] Counter Deepak_pdct [PERSON_NAME] [P…" at bounding box center [82, 147] width 36 height 9
click at [114, 97] on span "Select & add items from the list below" at bounding box center [174, 99] width 297 height 57
